Goal: Navigation & Orientation: Find specific page/section

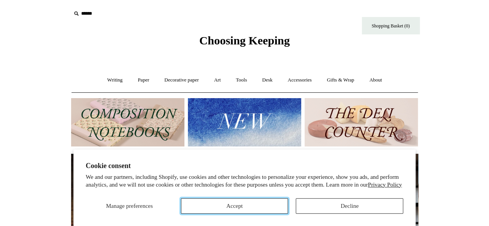
click at [217, 207] on button "Accept" at bounding box center [235, 205] width 108 height 15
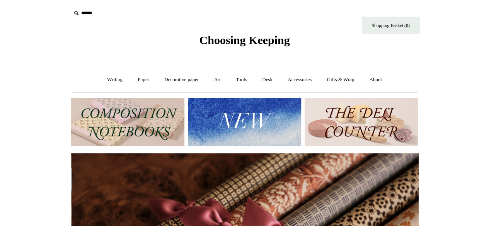
scroll to position [0, 695]
click at [104, 113] on img at bounding box center [127, 122] width 113 height 48
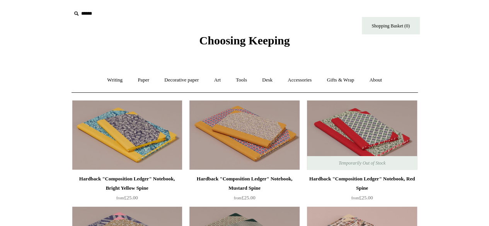
scroll to position [24, 0]
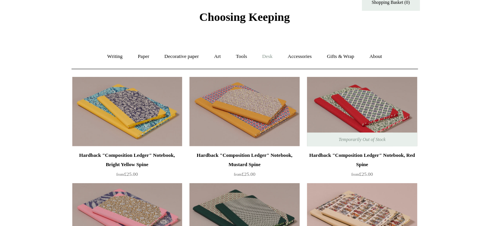
click at [266, 56] on link "Desk +" at bounding box center [267, 56] width 24 height 20
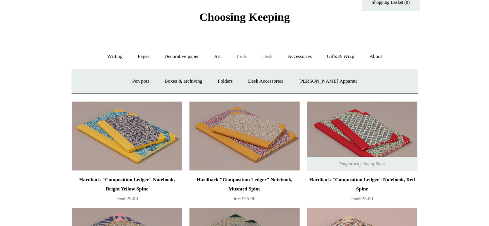
click at [237, 57] on link "Tools +" at bounding box center [241, 56] width 25 height 20
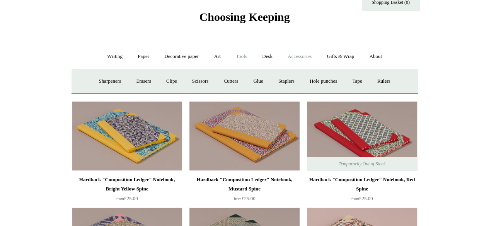
click at [293, 60] on link "Accessories +" at bounding box center [300, 56] width 38 height 20
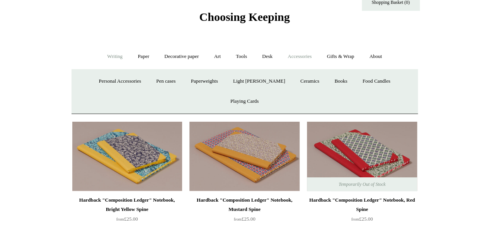
click at [112, 54] on link "Writing +" at bounding box center [114, 56] width 29 height 20
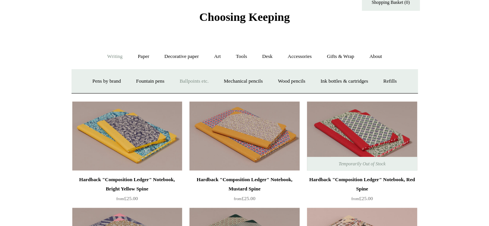
click at [203, 81] on link "Ballpoints etc. +" at bounding box center [194, 81] width 43 height 20
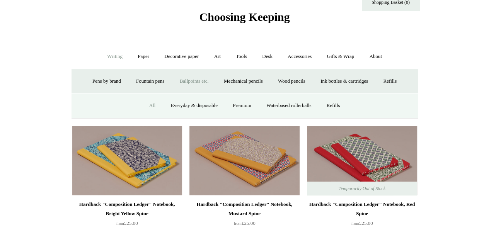
click at [145, 104] on link "All" at bounding box center [152, 106] width 20 height 20
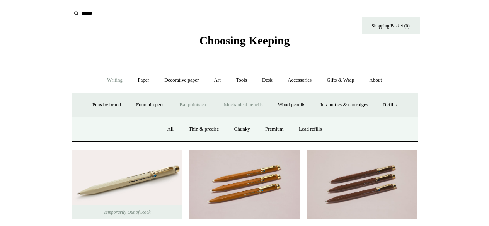
scroll to position [73, 0]
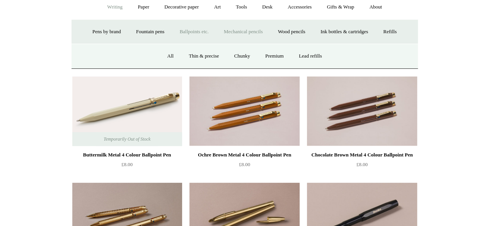
click at [243, 34] on link "Mechanical pencils -" at bounding box center [243, 32] width 53 height 20
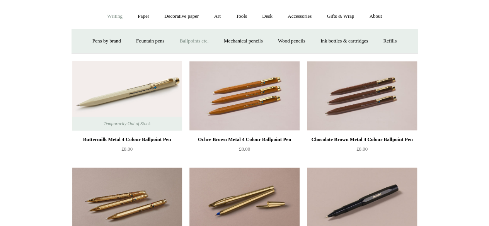
scroll to position [0, 0]
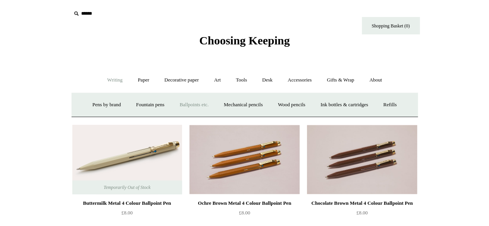
click at [200, 106] on link "Ballpoints etc. +" at bounding box center [194, 105] width 43 height 20
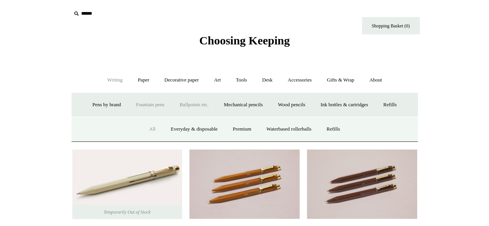
click at [147, 107] on link "Fountain pens +" at bounding box center [150, 105] width 42 height 20
click at [195, 106] on link "Ballpoints etc. +" at bounding box center [194, 105] width 43 height 20
click at [185, 103] on link "Ballpoints etc. -" at bounding box center [194, 105] width 43 height 20
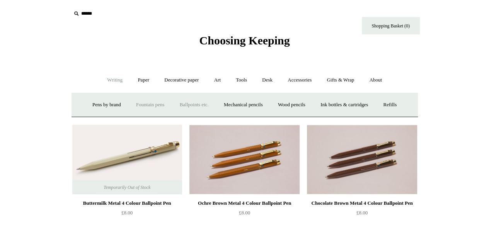
click at [141, 103] on link "Fountain pens +" at bounding box center [150, 105] width 42 height 20
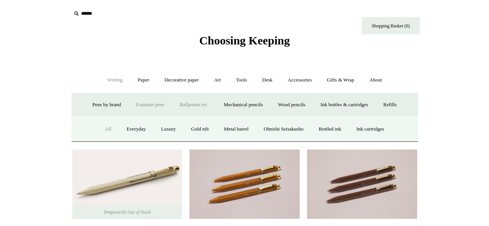
click at [102, 129] on link "All" at bounding box center [108, 129] width 20 height 20
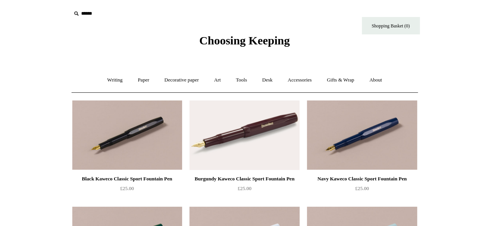
click at [119, 80] on link "Writing +" at bounding box center [114, 80] width 29 height 20
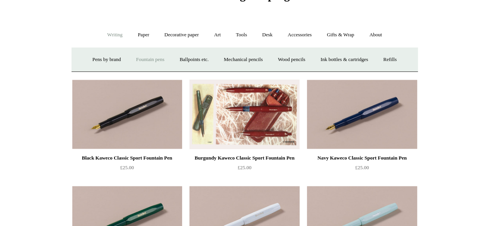
scroll to position [44, 0]
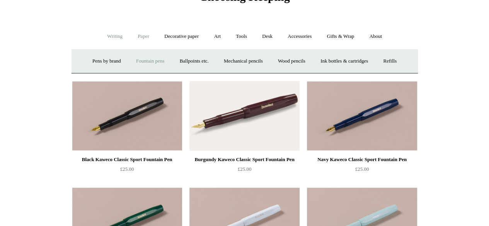
click at [137, 41] on link "Paper +" at bounding box center [144, 36] width 26 height 20
click at [134, 61] on link "Notebooks +" at bounding box center [137, 61] width 36 height 20
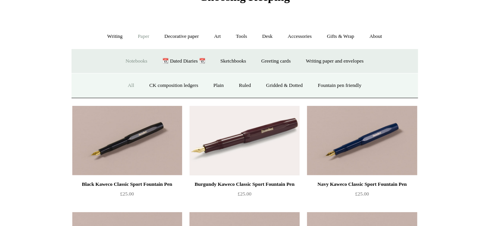
click at [124, 84] on link "All" at bounding box center [131, 85] width 20 height 20
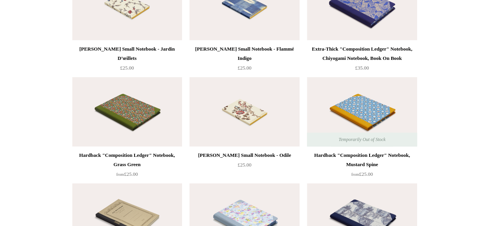
scroll to position [3427, 0]
